Goal: Task Accomplishment & Management: Complete application form

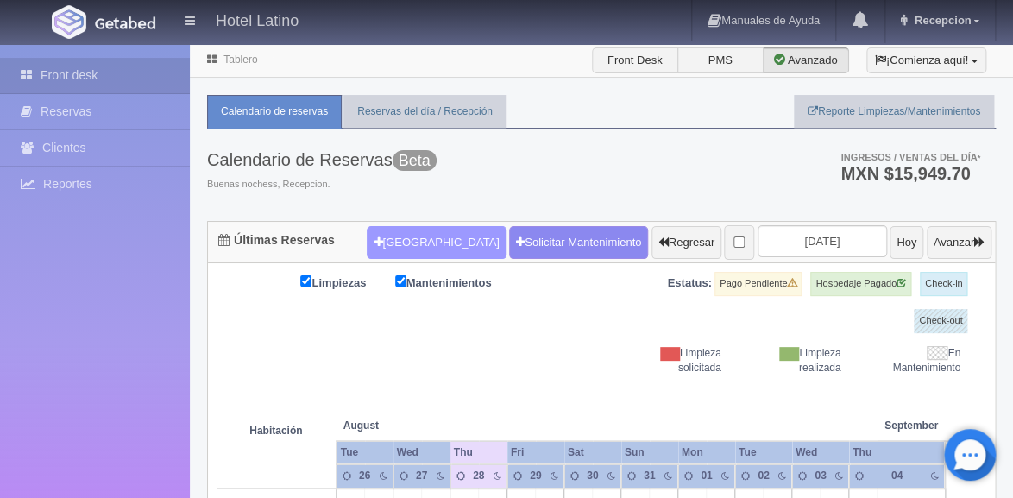
click at [439, 233] on button "[GEOGRAPHIC_DATA]" at bounding box center [436, 242] width 139 height 33
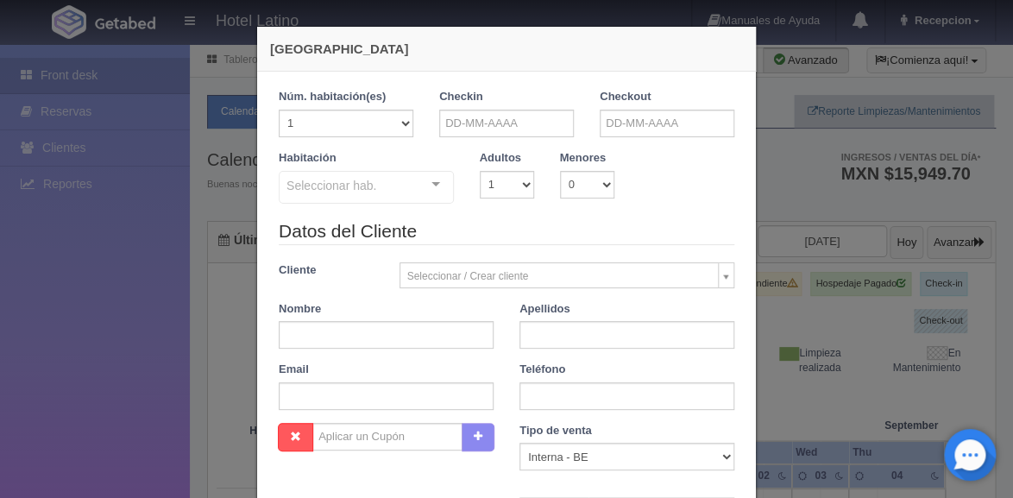
checkbox input "false"
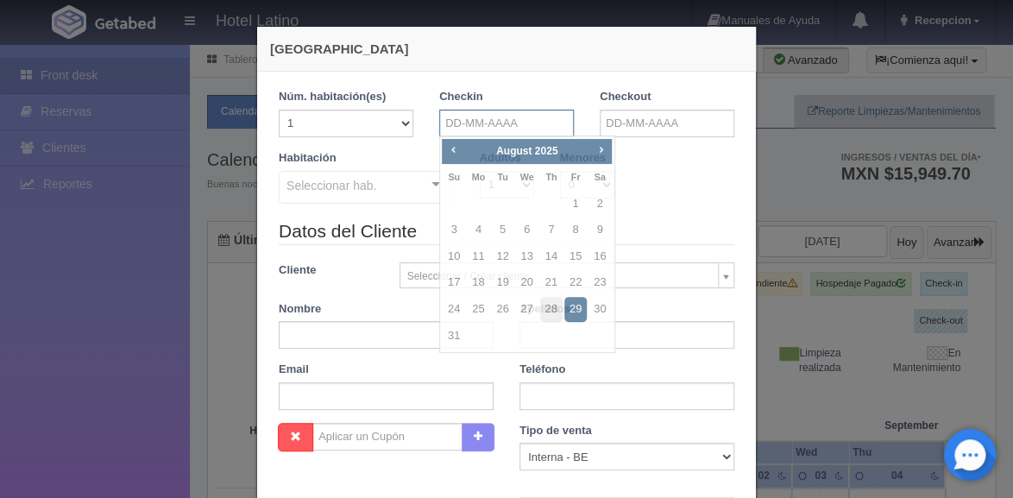
click at [488, 114] on input "text" at bounding box center [506, 124] width 135 height 28
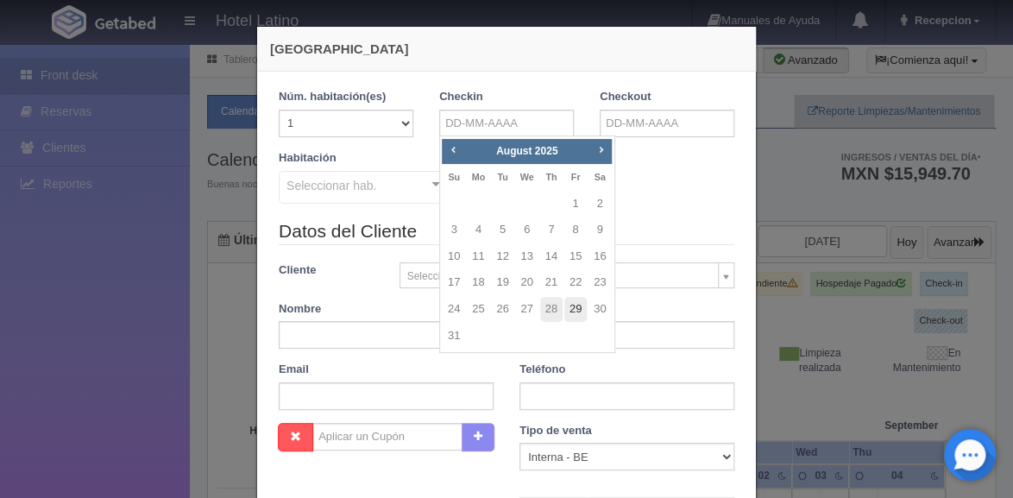
click at [581, 308] on link "29" at bounding box center [575, 309] width 22 height 25
type input "[DATE]"
checkbox input "false"
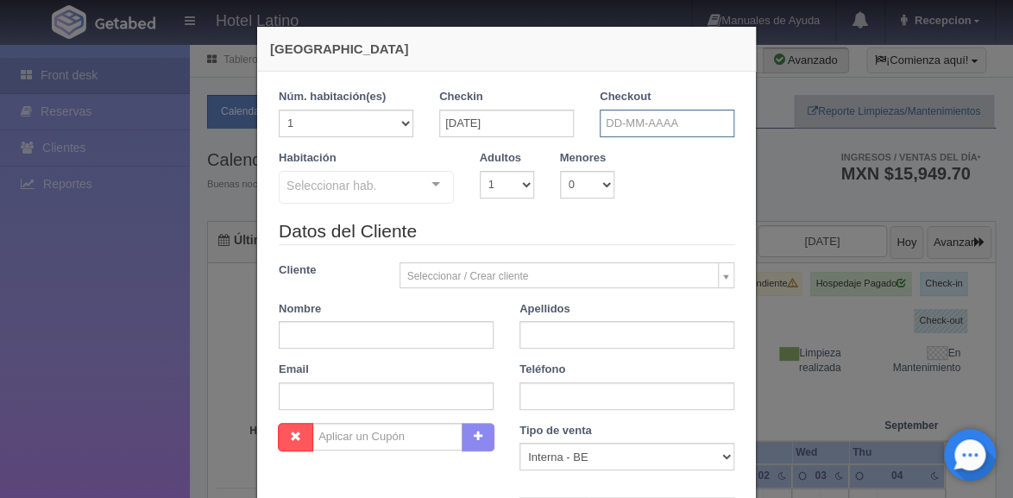
click at [664, 125] on input "text" at bounding box center [667, 124] width 135 height 28
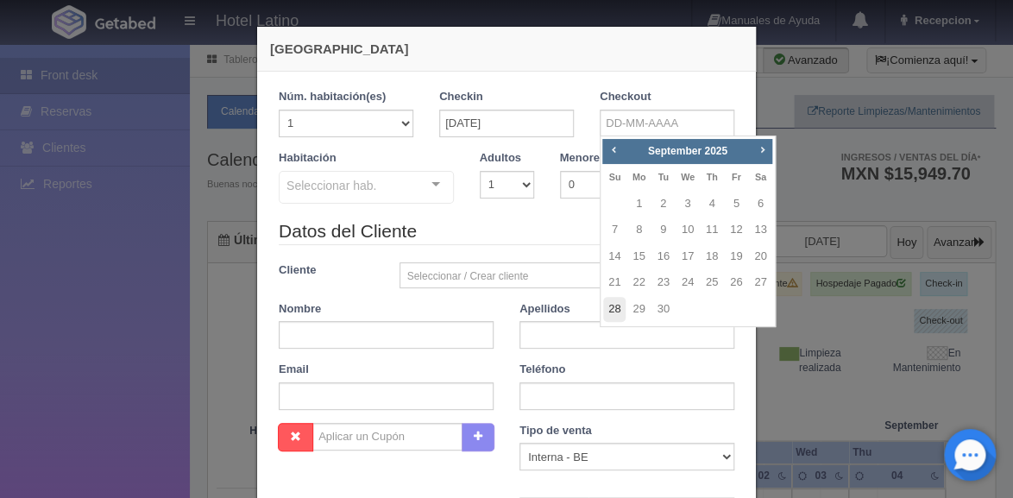
click at [612, 308] on link "28" at bounding box center [614, 309] width 22 height 25
type input "[DATE]"
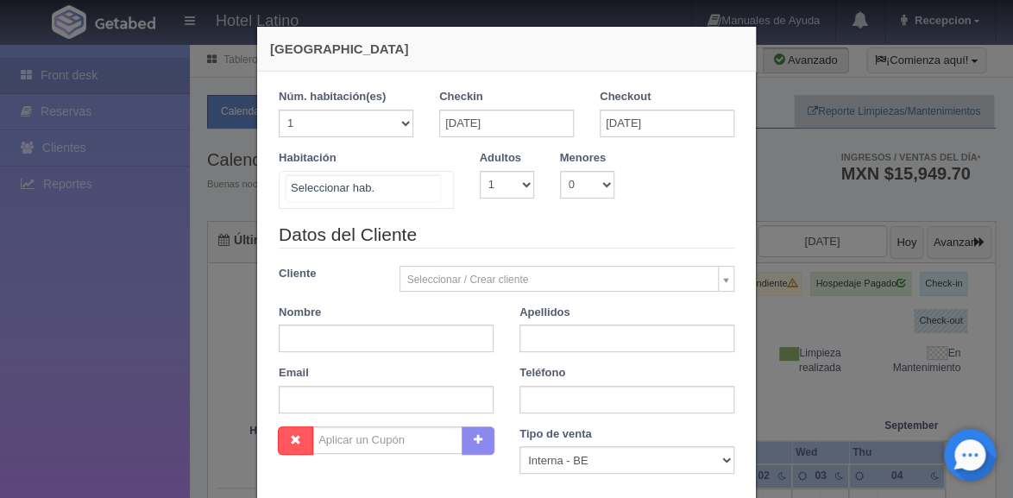
click at [429, 187] on div at bounding box center [435, 185] width 35 height 26
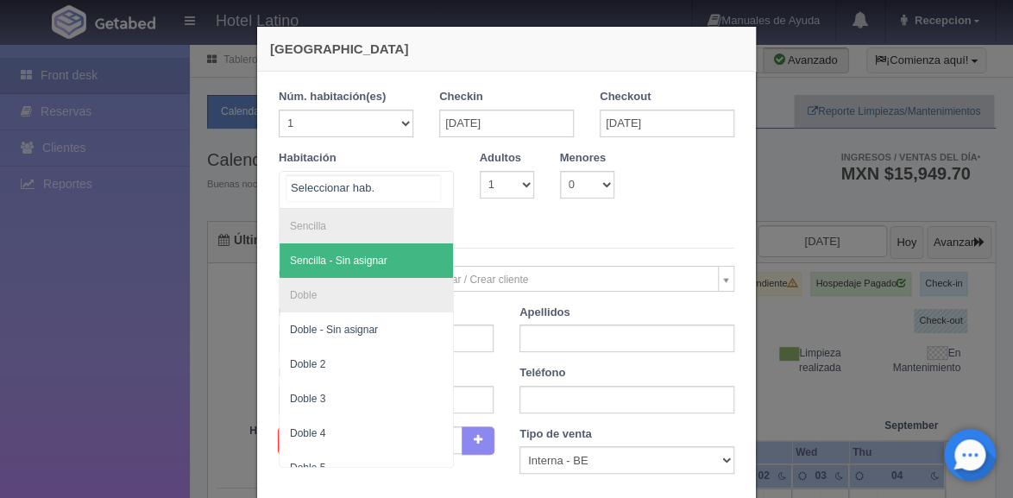
scroll to position [288, 0]
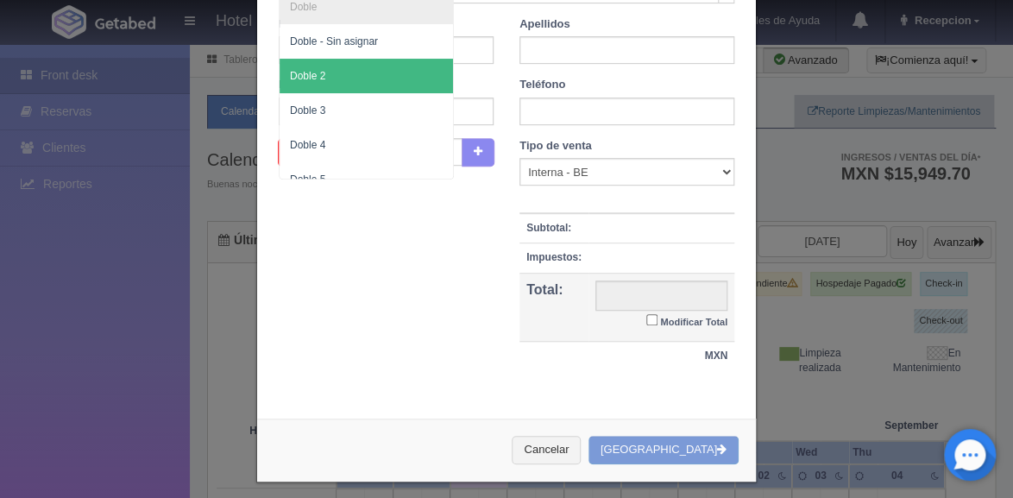
click at [376, 79] on span "Doble 2" at bounding box center [366, 76] width 173 height 35
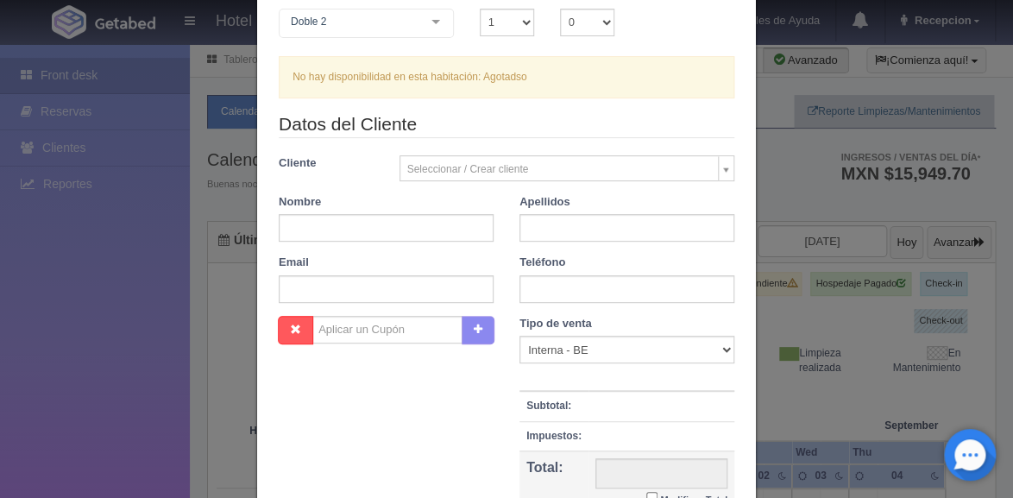
scroll to position [127, 0]
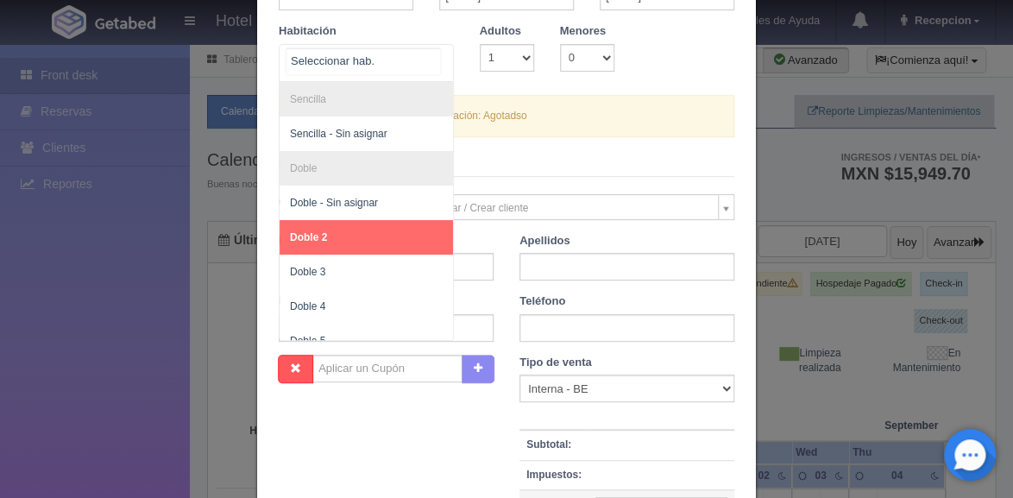
click at [370, 104] on li "Sencilla" at bounding box center [366, 99] width 173 height 35
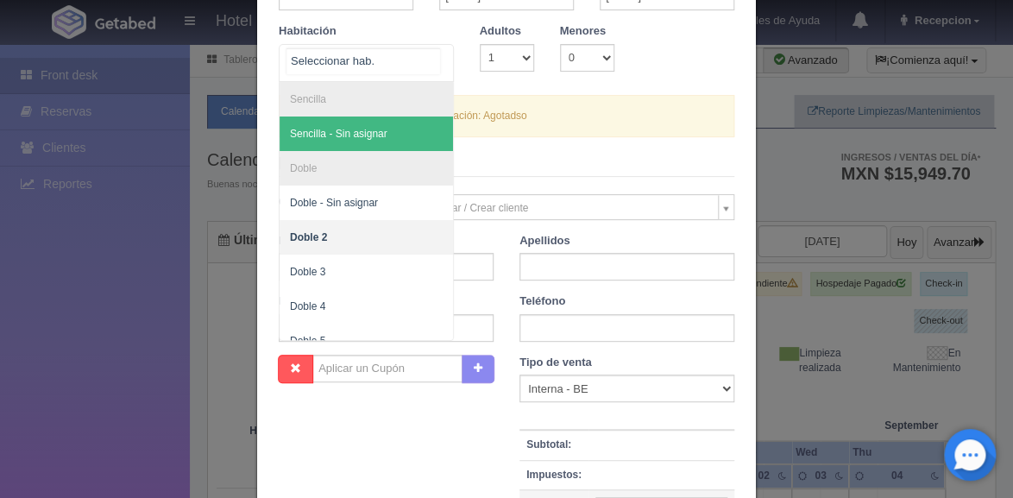
click at [349, 124] on span "Sencilla - Sin asignar" at bounding box center [366, 133] width 173 height 35
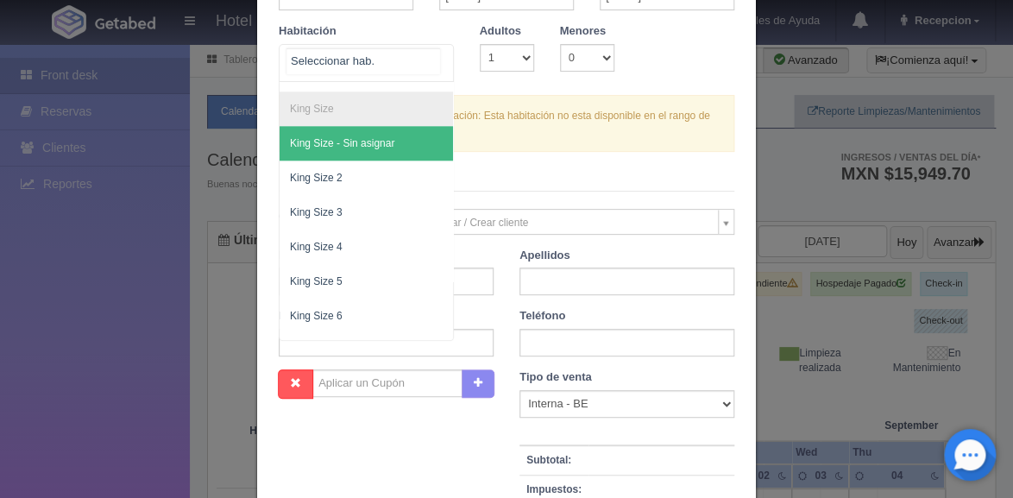
scroll to position [688, 0]
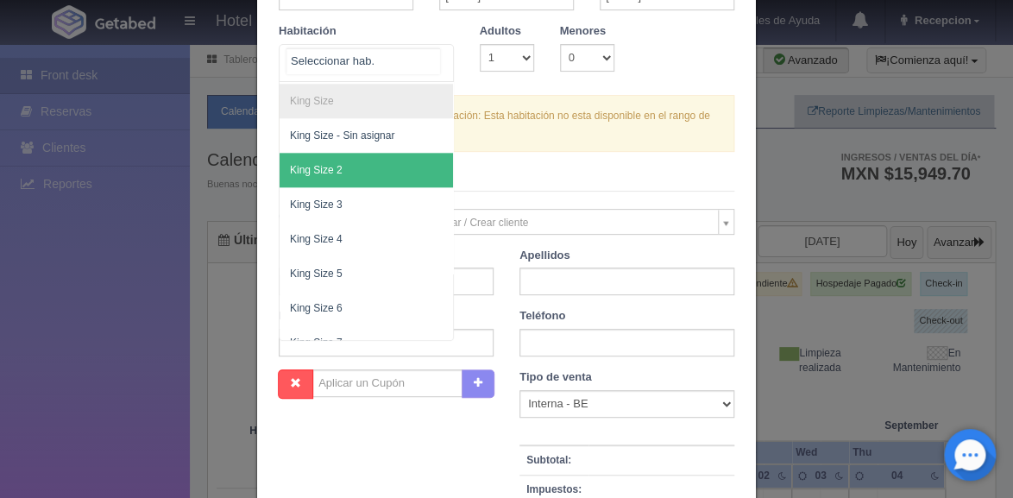
click at [342, 168] on span "King Size 2" at bounding box center [366, 170] width 173 height 35
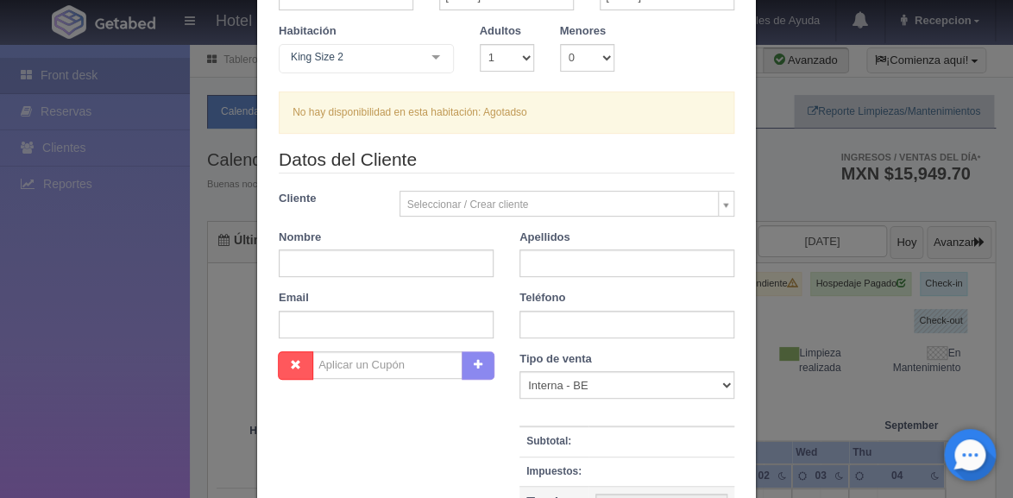
click at [392, 68] on div "King Size 2" at bounding box center [366, 58] width 175 height 29
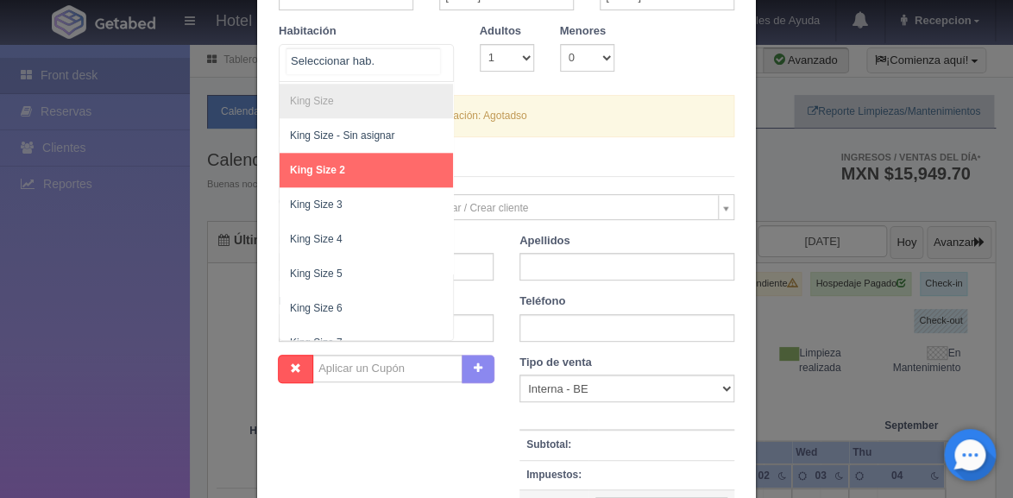
click at [374, 109] on li "King Size" at bounding box center [366, 101] width 173 height 35
click at [308, 102] on li "King Size" at bounding box center [366, 101] width 173 height 35
click at [311, 97] on li "King Size" at bounding box center [366, 101] width 173 height 35
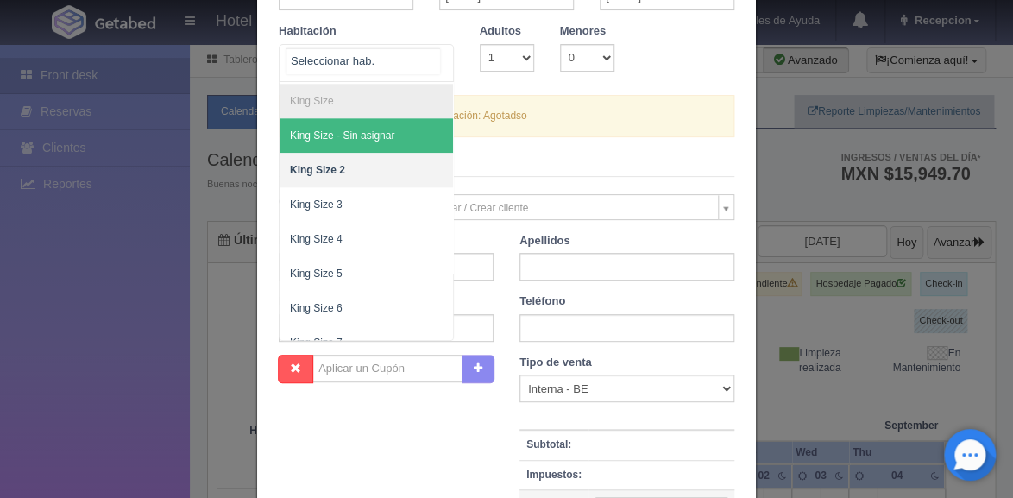
click at [305, 139] on span "King Size - Sin asignar" at bounding box center [342, 135] width 104 height 12
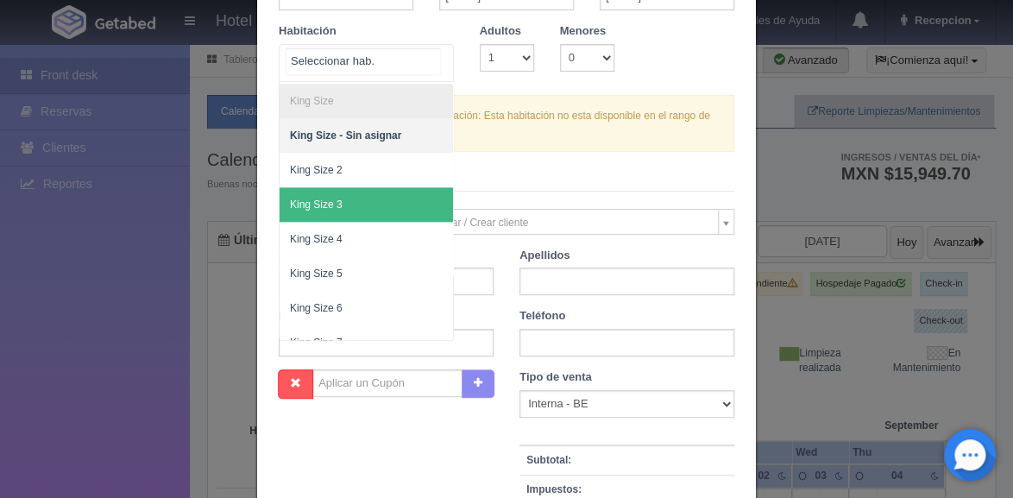
click at [324, 198] on span "King Size 3" at bounding box center [316, 204] width 53 height 12
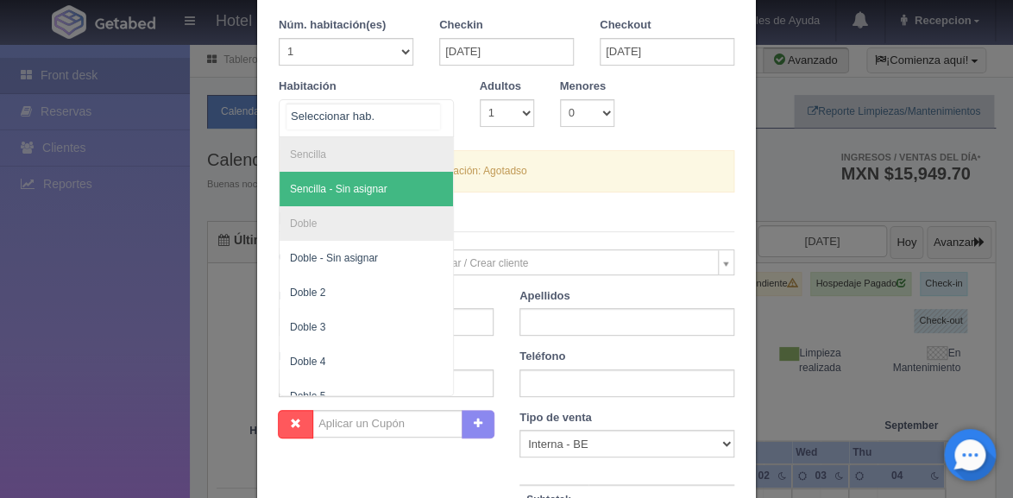
scroll to position [0, 0]
click at [327, 154] on li "Sencilla" at bounding box center [366, 154] width 173 height 35
click at [354, 185] on span "Sencilla - Sin asignar" at bounding box center [338, 189] width 97 height 12
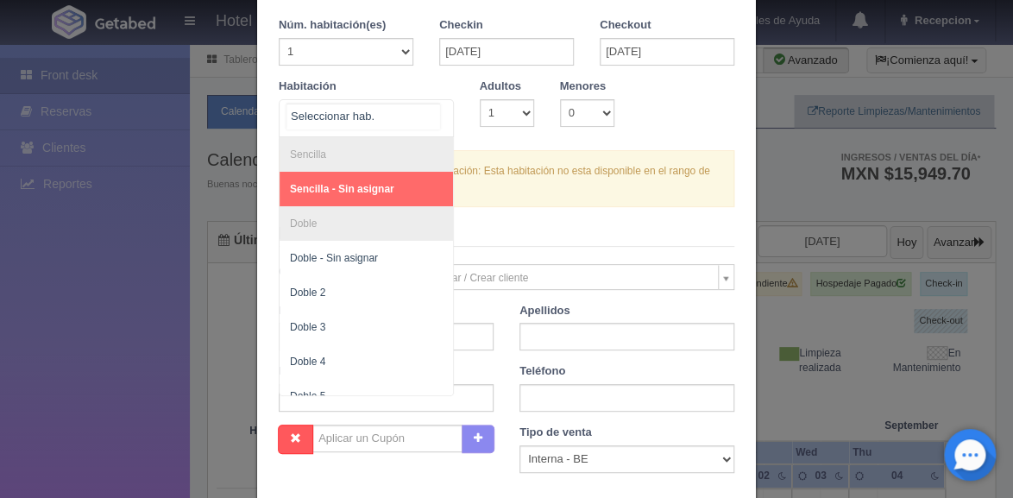
click at [427, 117] on div at bounding box center [435, 113] width 35 height 26
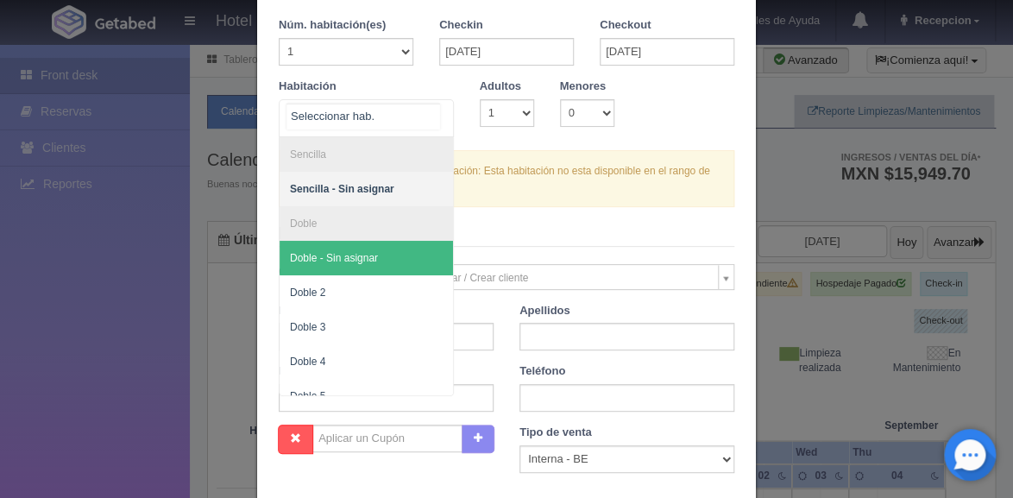
click at [361, 255] on span "Doble - Sin asignar" at bounding box center [334, 258] width 88 height 12
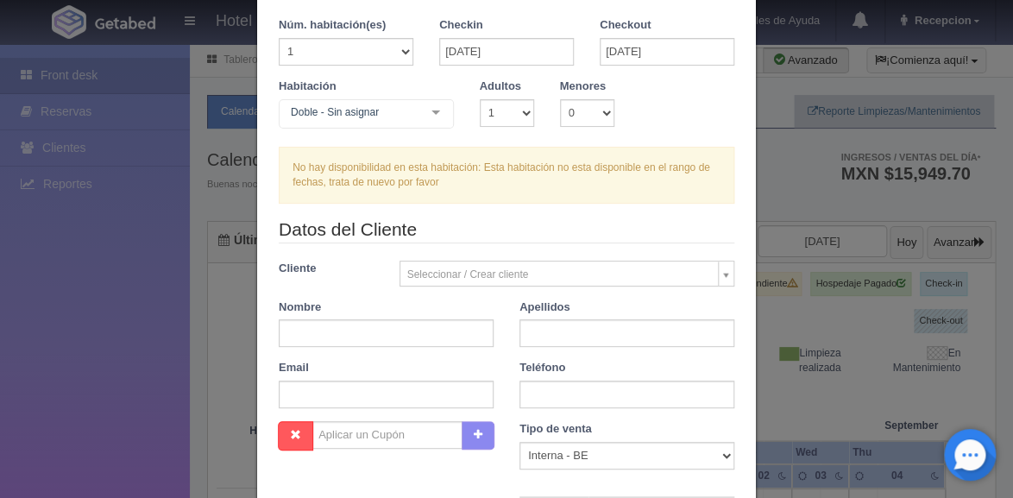
checkbox input "false"
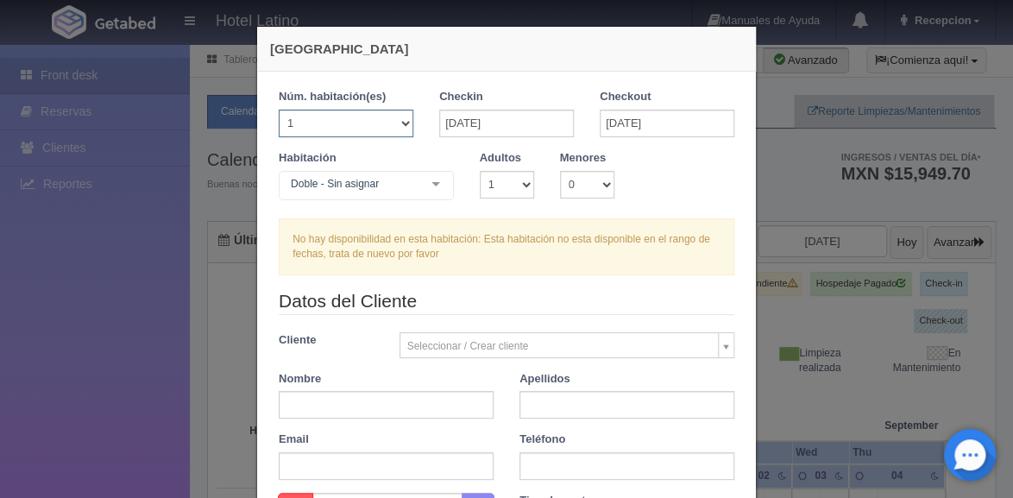
click at [279, 110] on select "1 2 3 4 5 6 7 8 9 10 11 12 13 14 15 16 17 18 19 20" at bounding box center [346, 124] width 135 height 28
